Goal: Task Accomplishment & Management: Manage account settings

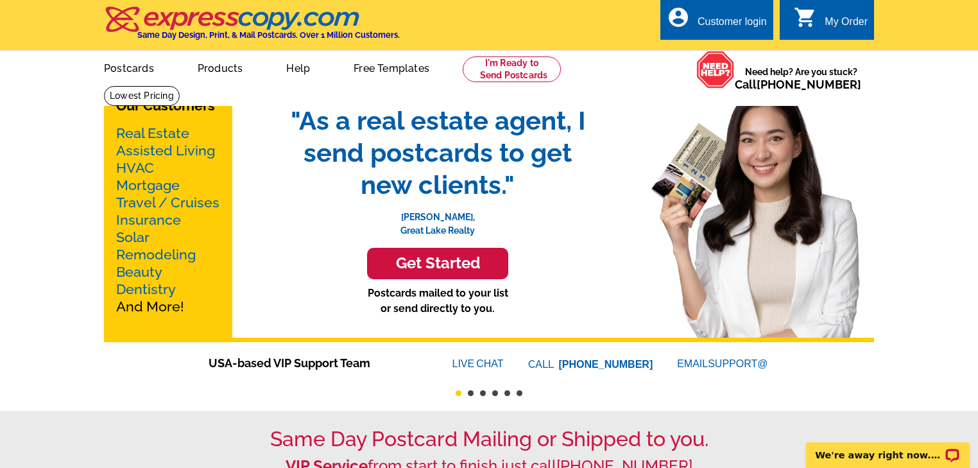
click at [698, 21] on div "Customer login" at bounding box center [732, 25] width 69 height 18
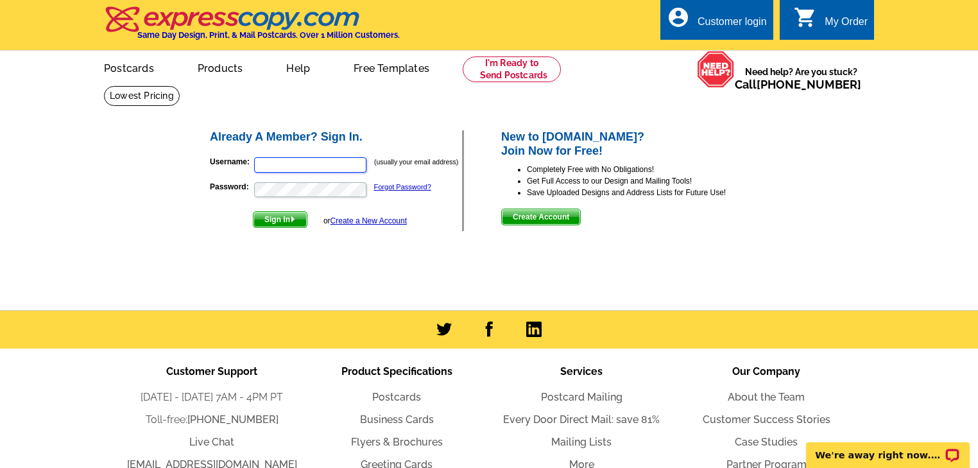
type input "[EMAIL_ADDRESS][DOMAIN_NAME]"
click at [280, 221] on span "Sign In" at bounding box center [280, 219] width 53 height 15
